Goal: Task Accomplishment & Management: Manage account settings

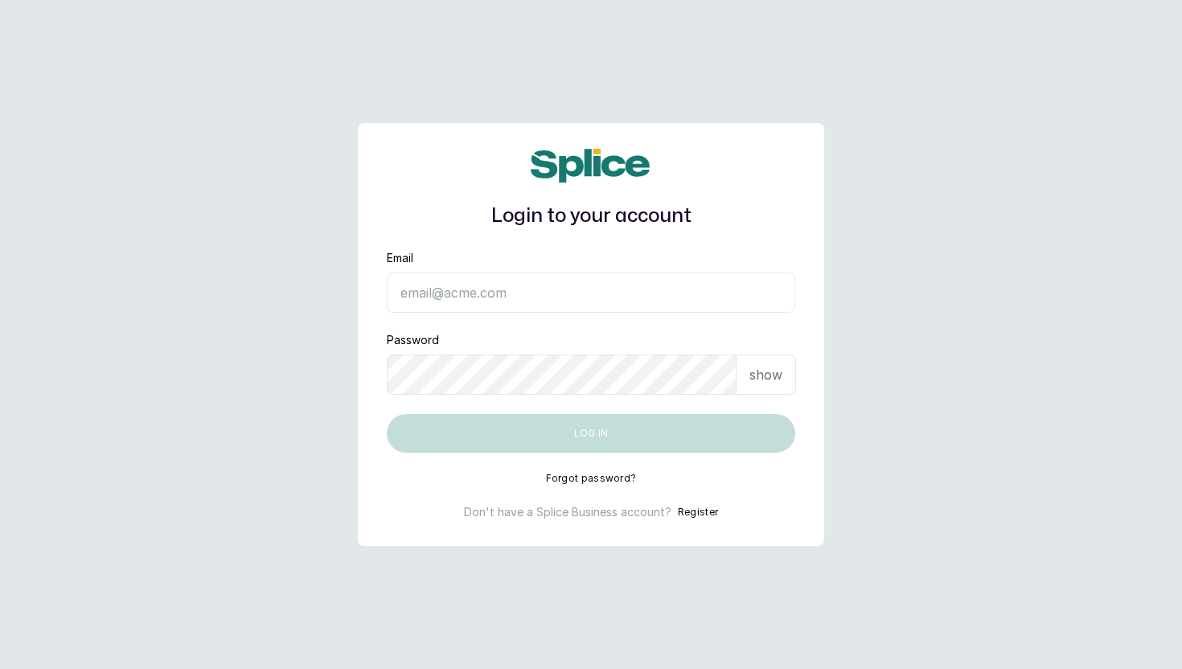
type input "[EMAIL_ADDRESS][DOMAIN_NAME]"
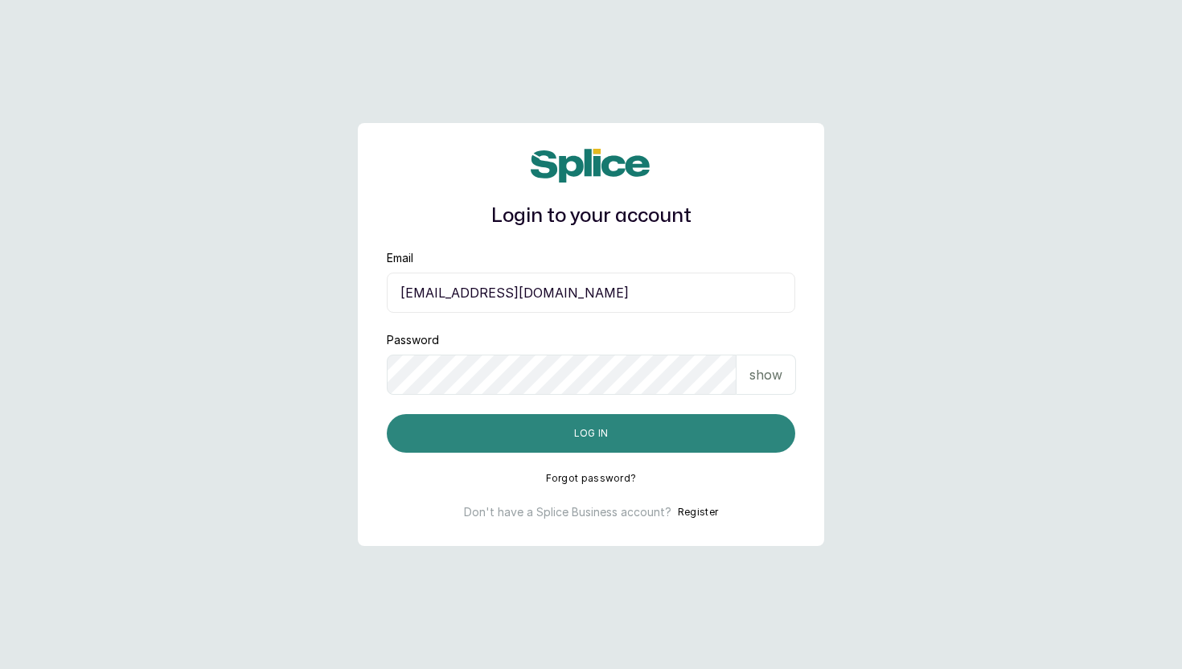
click at [717, 433] on button "Log in" at bounding box center [591, 433] width 409 height 39
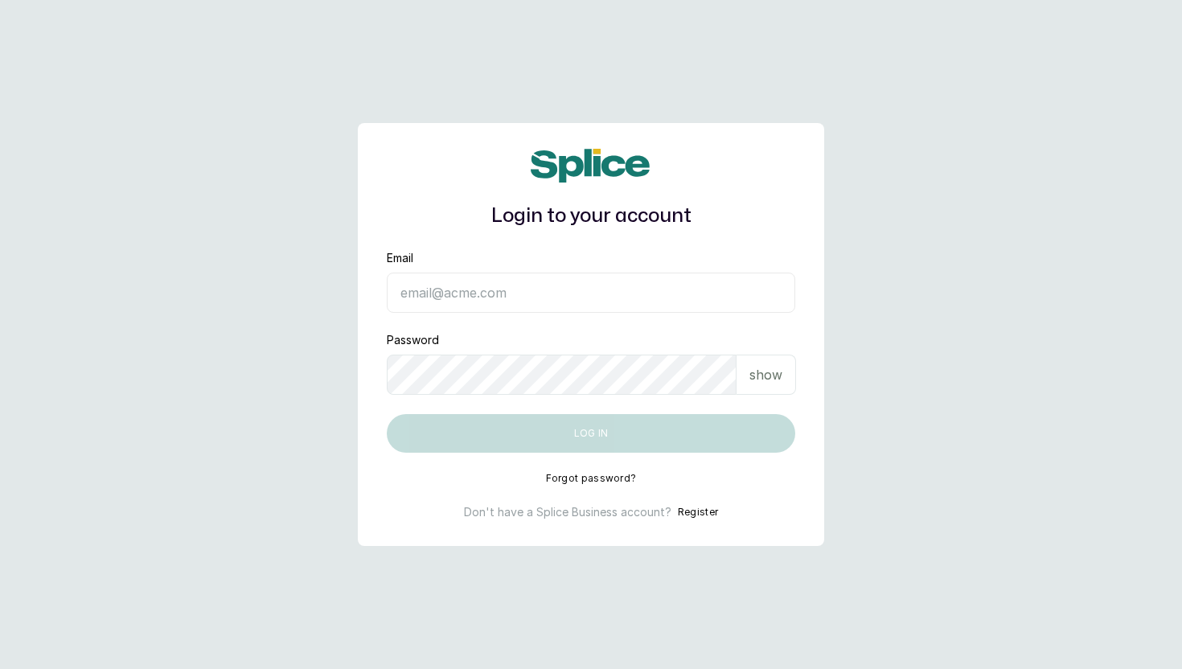
type input "[EMAIL_ADDRESS][DOMAIN_NAME]"
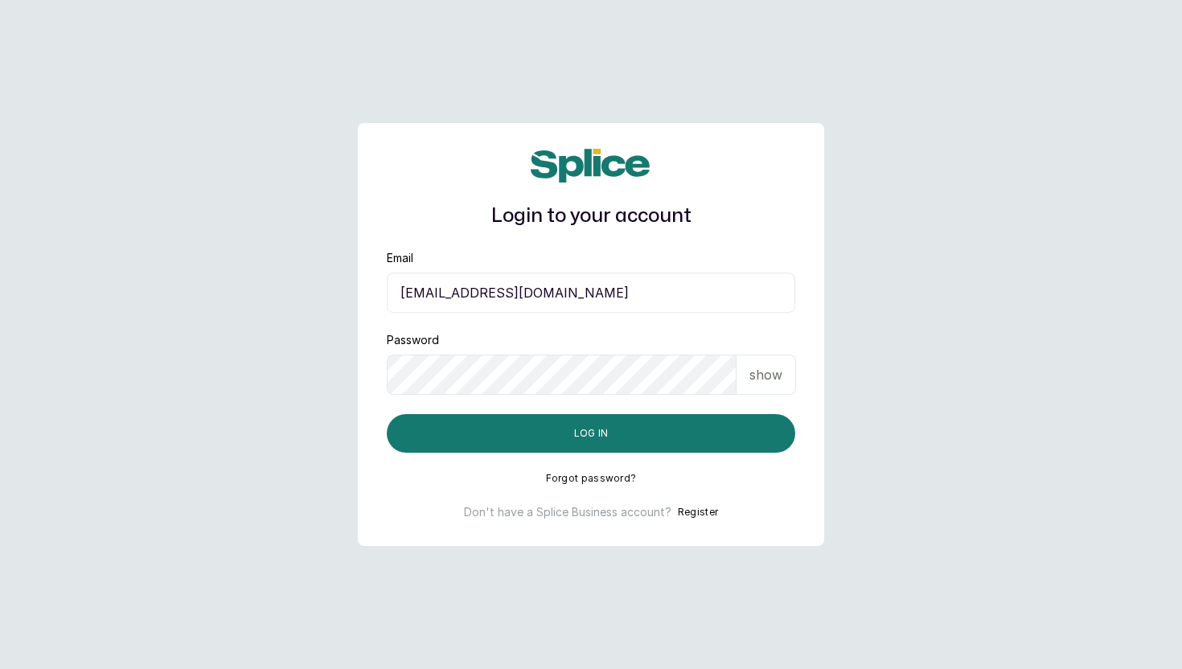
click at [525, 290] on input "ooyinda@yahoo.co.uk" at bounding box center [591, 293] width 409 height 40
click at [824, 380] on main "Login to your account Email ooyinda@yahoo.co.uk Password show Log in Forgot pas…" at bounding box center [591, 334] width 1182 height 669
click at [763, 376] on p "show" at bounding box center [766, 374] width 33 height 19
click at [355, 362] on main "Login to your account Email ooyinda@yahoo.co.uk Password hide Log in Forgot pas…" at bounding box center [591, 334] width 1182 height 669
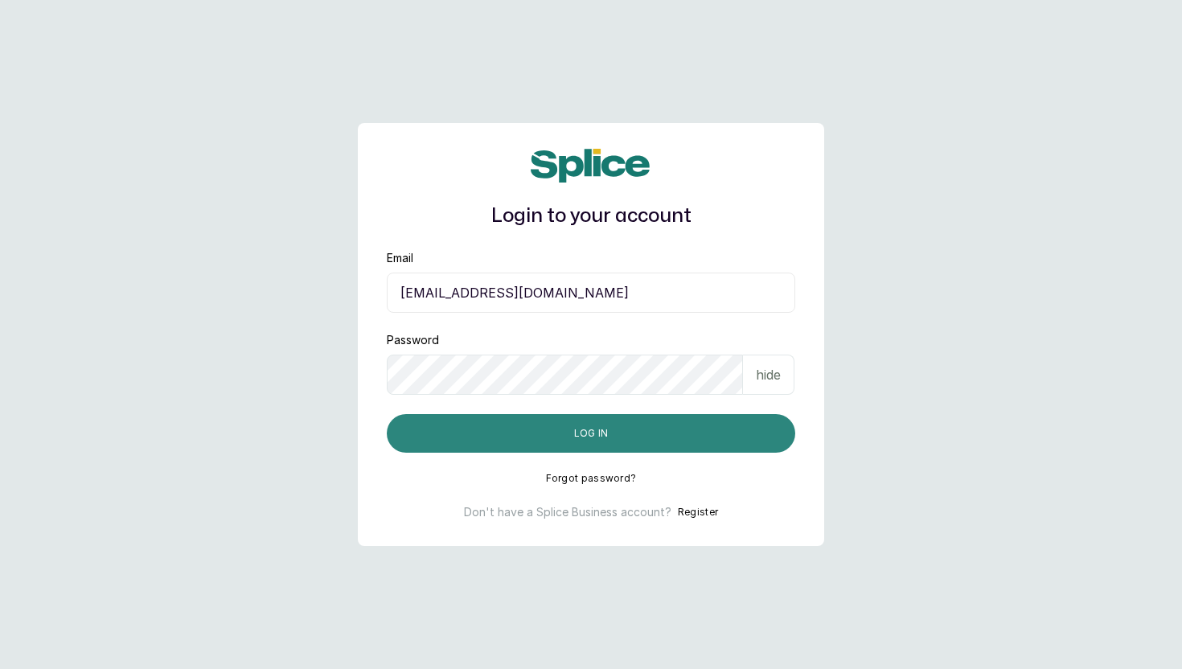
click at [693, 433] on button "Log in" at bounding box center [591, 433] width 409 height 39
